Goal: Task Accomplishment & Management: Use online tool/utility

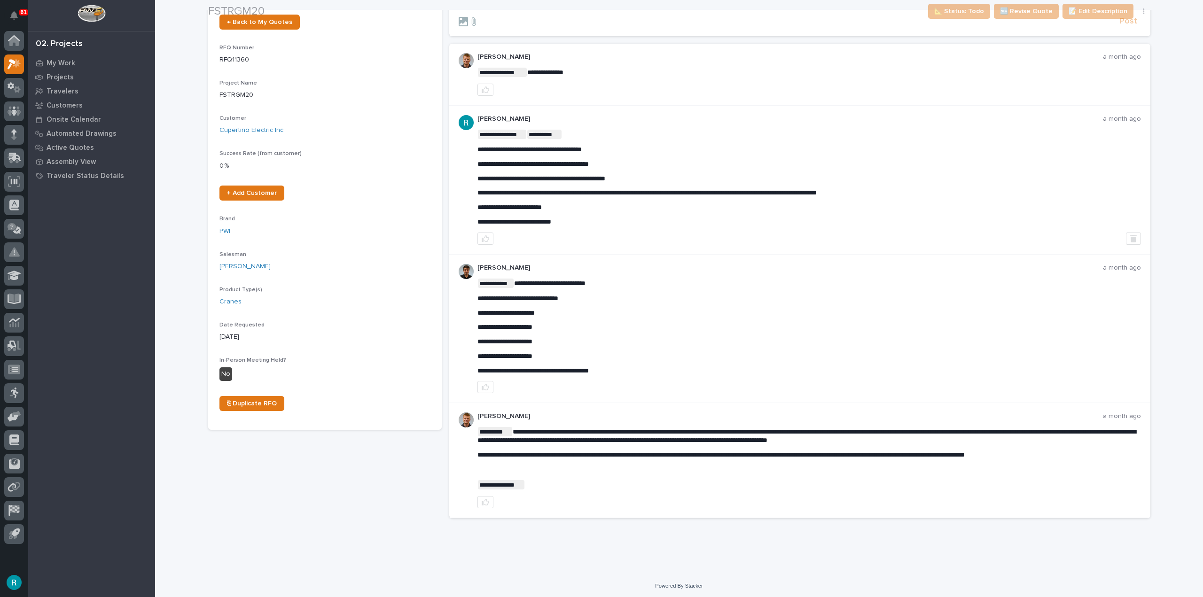
scroll to position [74, 0]
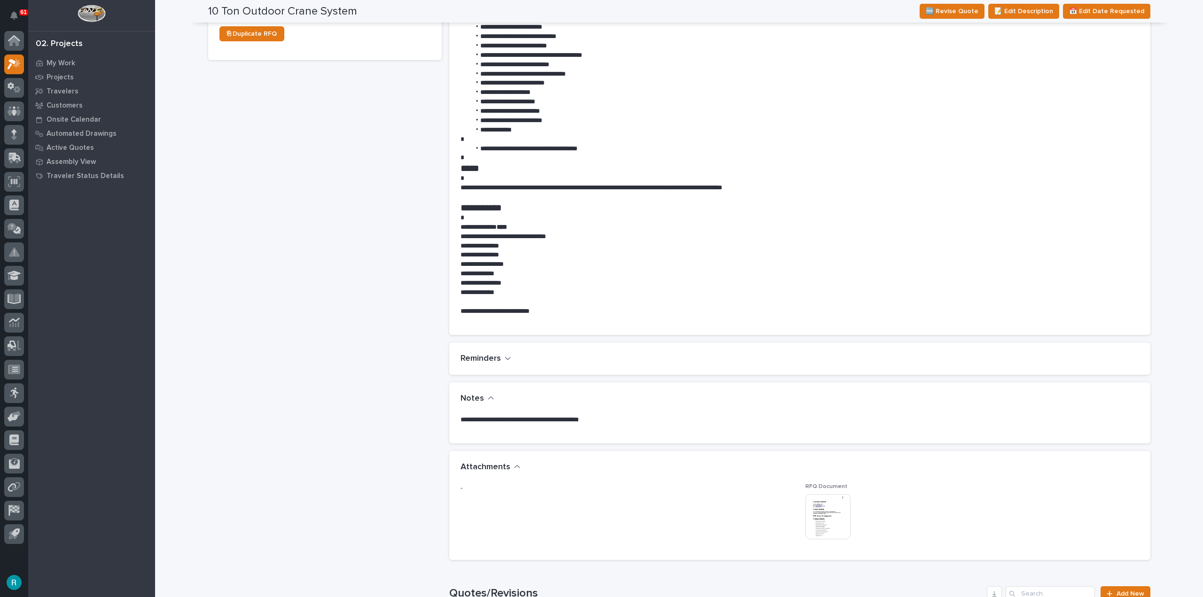
scroll to position [517, 0]
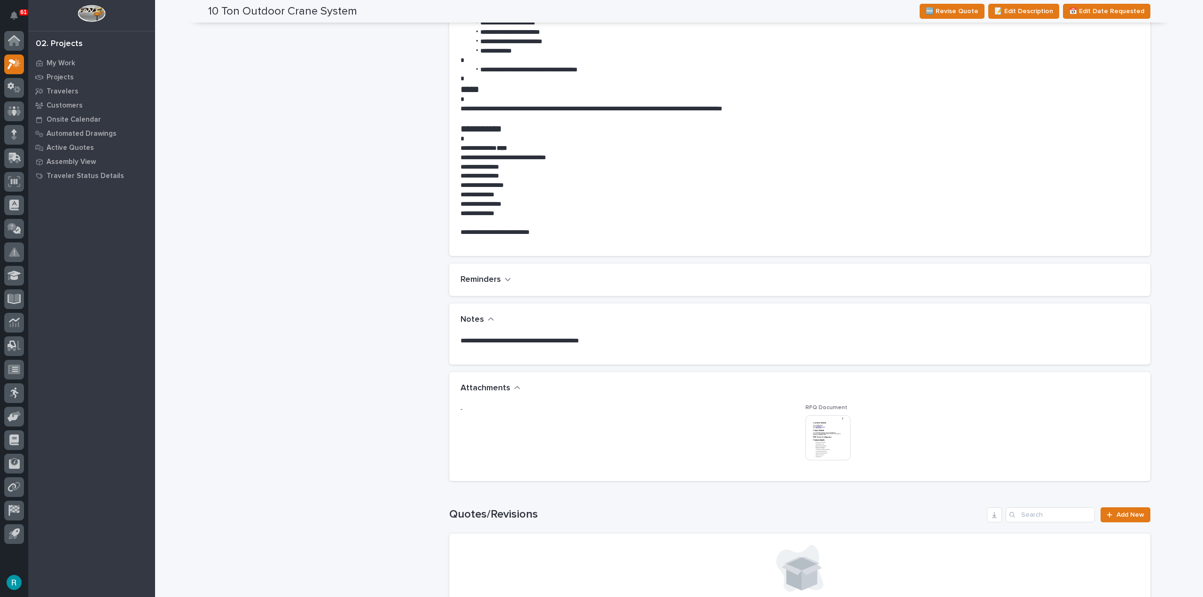
click at [812, 427] on img at bounding box center [827, 437] width 45 height 45
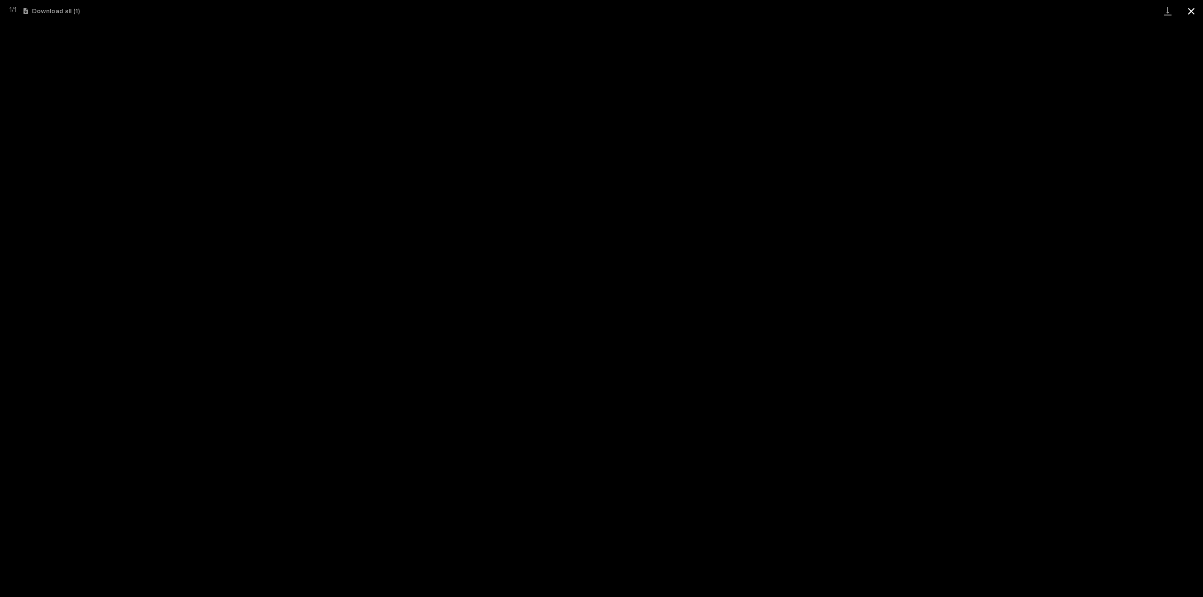
click at [1190, 13] on button "Close gallery" at bounding box center [1190, 11] width 23 height 22
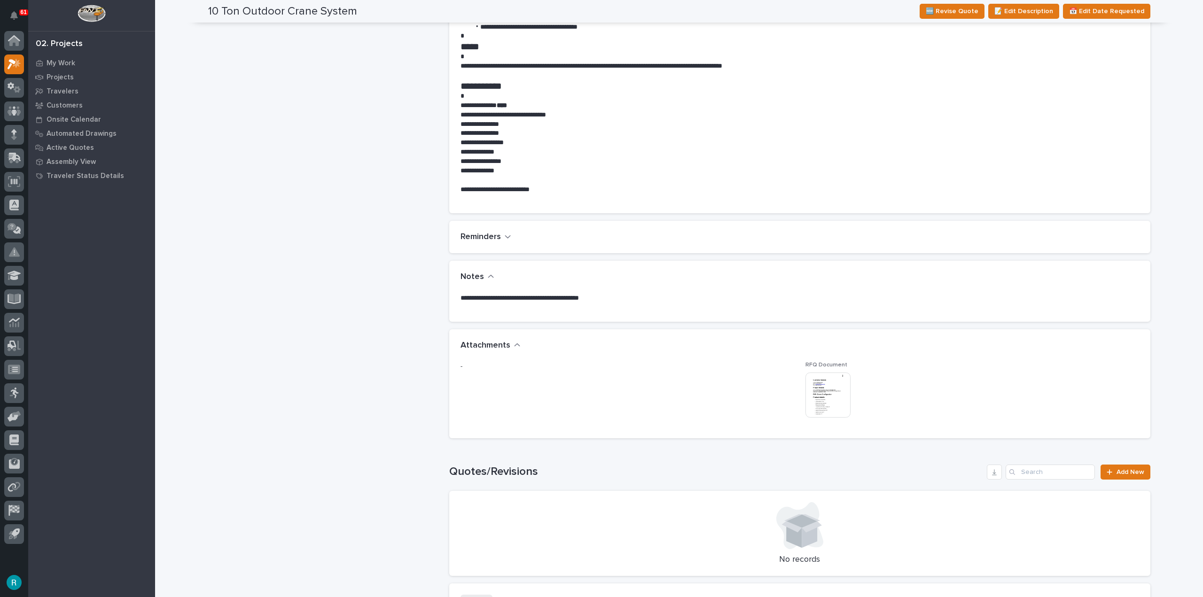
scroll to position [564, 0]
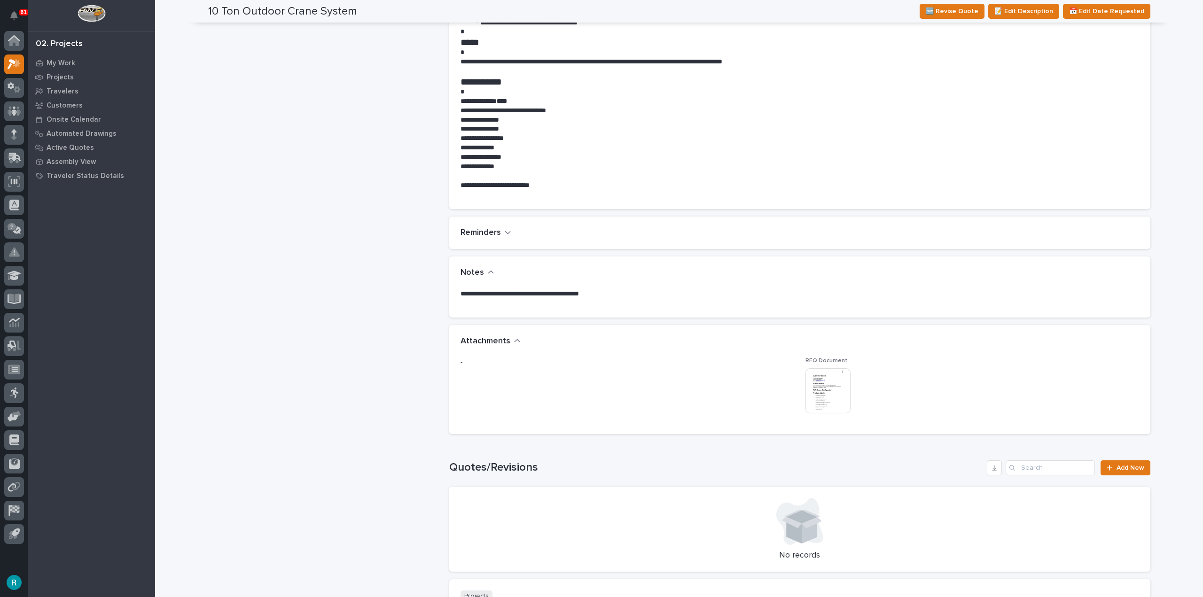
click at [837, 390] on img at bounding box center [827, 390] width 45 height 45
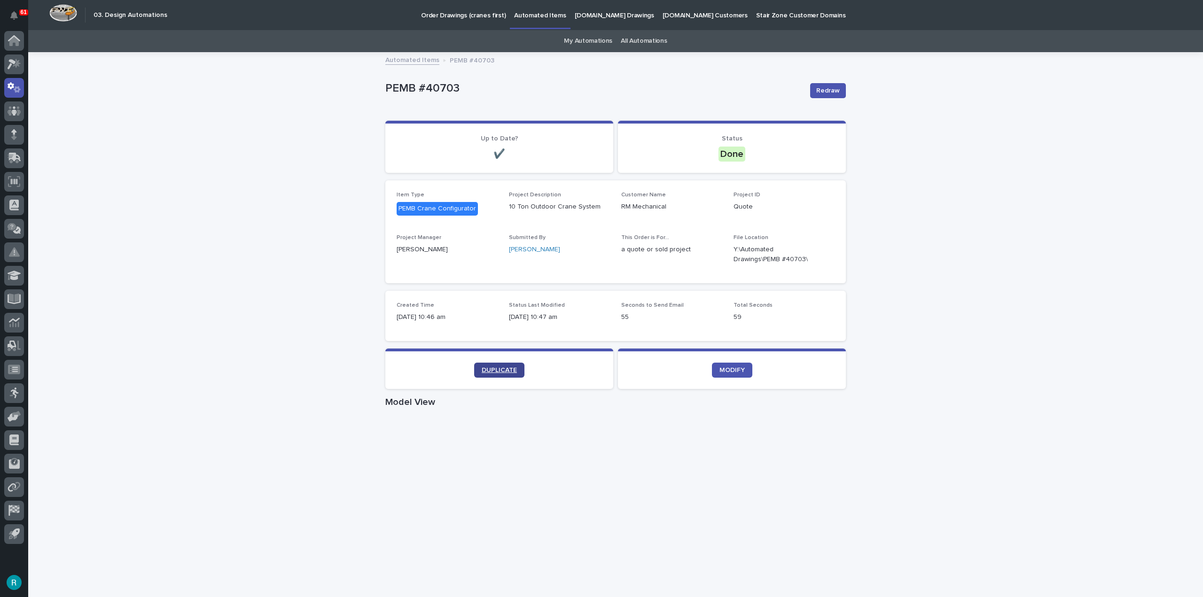
click at [496, 364] on link "DUPLICATE" at bounding box center [499, 370] width 50 height 15
